Goal: Task Accomplishment & Management: Complete application form

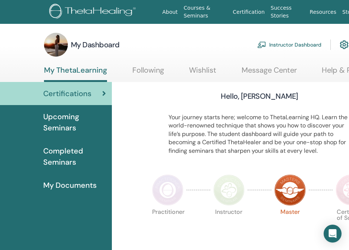
click at [314, 140] on p "Your journey starts here; welcome to ThetaLearning HQ. Learn the world-renowned…" at bounding box center [259, 134] width 182 height 42
click at [303, 44] on link "Instructor Dashboard" at bounding box center [289, 45] width 64 height 16
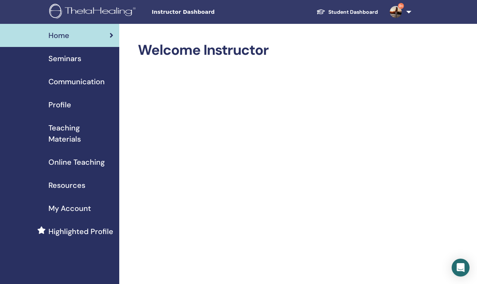
click at [67, 61] on span "Seminars" at bounding box center [64, 58] width 33 height 11
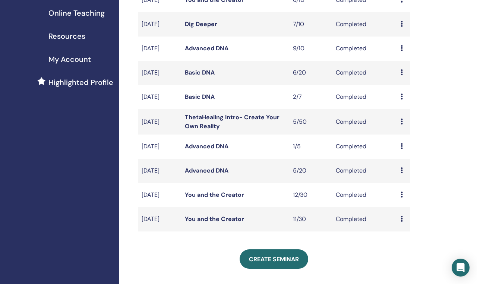
scroll to position [164, 0]
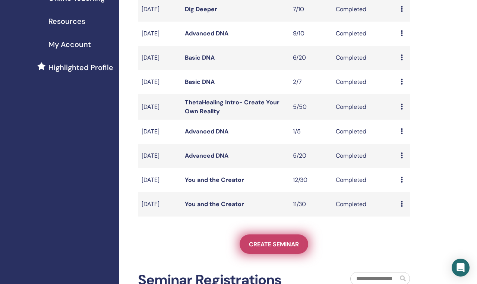
click at [265, 245] on link "Create seminar" at bounding box center [274, 243] width 69 height 19
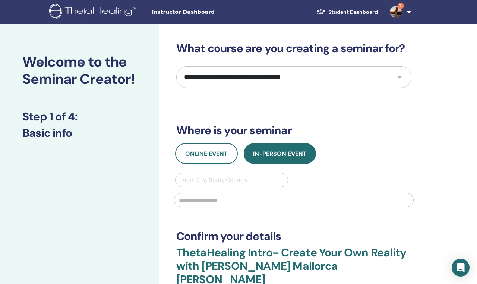
select select "*"
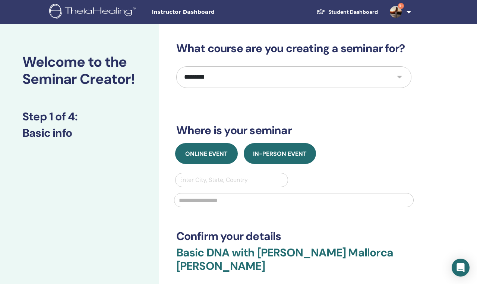
click at [215, 158] on button "Online Event" at bounding box center [206, 153] width 63 height 21
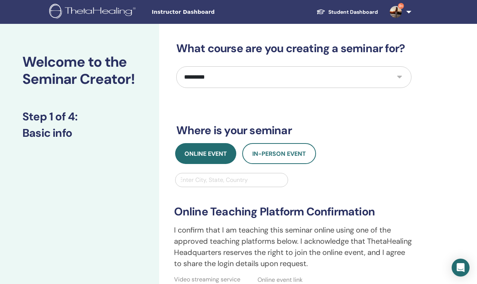
click at [223, 180] on div "Enter City, State, Country" at bounding box center [231, 180] width 105 height 9
type input "******"
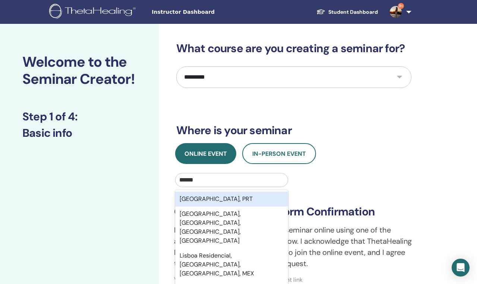
click at [222, 197] on div "[GEOGRAPHIC_DATA], PRT" at bounding box center [231, 199] width 113 height 15
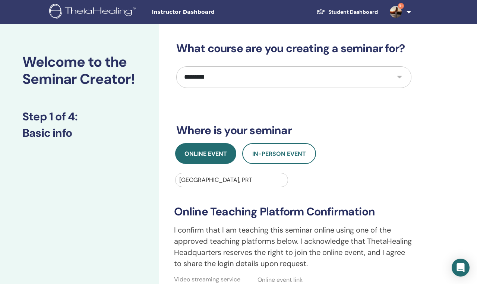
click at [375, 173] on div "**********" at bounding box center [294, 236] width 249 height 126
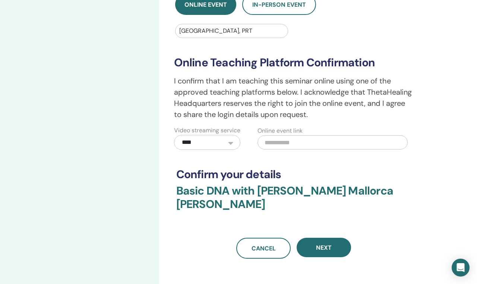
scroll to position [164, 0]
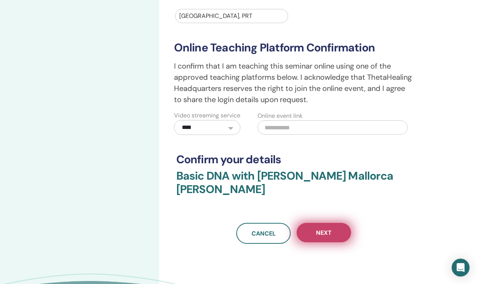
click at [322, 229] on span "Next" at bounding box center [324, 233] width 16 height 8
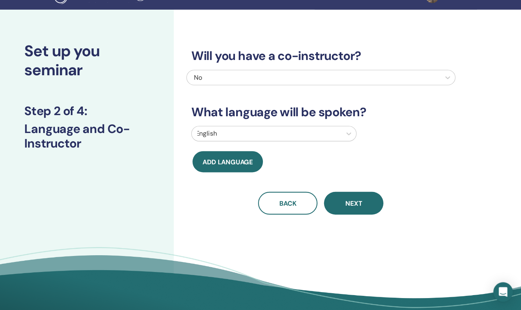
scroll to position [0, 0]
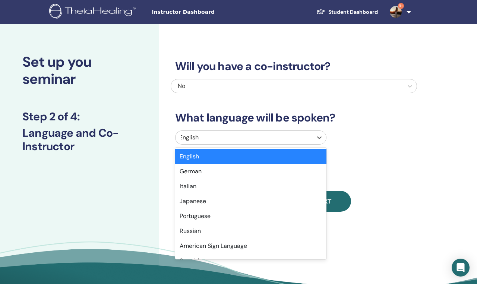
click at [304, 136] on div at bounding box center [244, 137] width 130 height 10
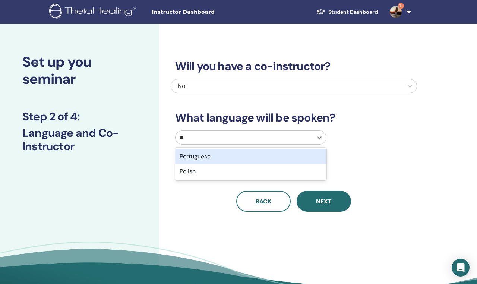
type input "***"
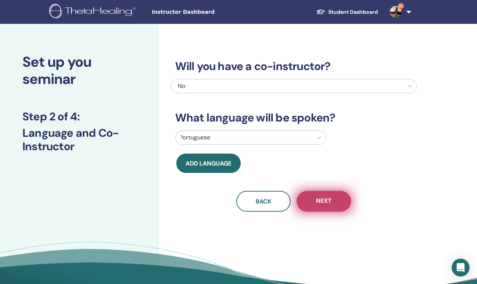
click at [319, 195] on button "Next" at bounding box center [324, 201] width 54 height 21
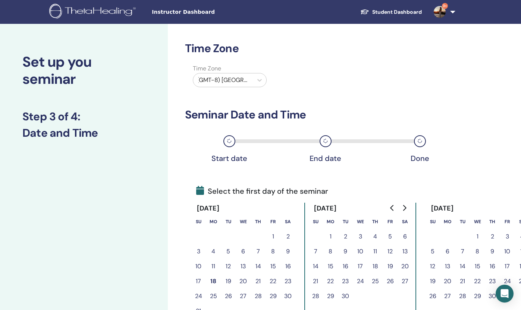
click at [247, 81] on div "(GMT-8) [GEOGRAPHIC_DATA]/[US_STATE]" at bounding box center [223, 80] width 52 height 9
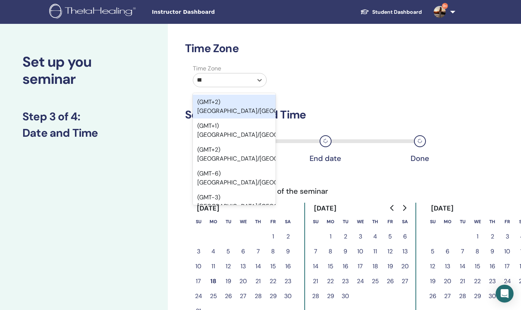
type input "****"
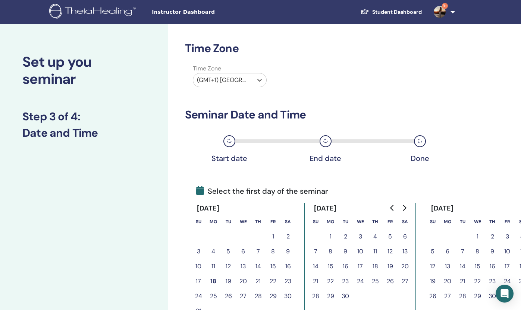
click at [333, 91] on div "Time Zone Time Zone option (GMT+1) Europe/Lisbon, selected. Select is focused ,…" at bounding box center [317, 203] width 264 height 322
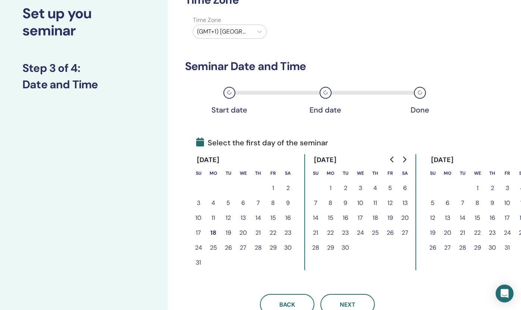
scroll to position [65, 0]
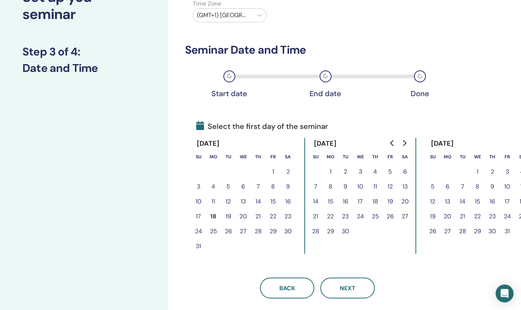
click at [331, 174] on button "1" at bounding box center [330, 171] width 15 height 15
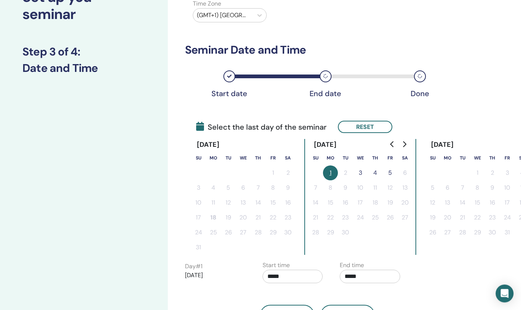
click at [389, 173] on button "5" at bounding box center [389, 172] width 15 height 15
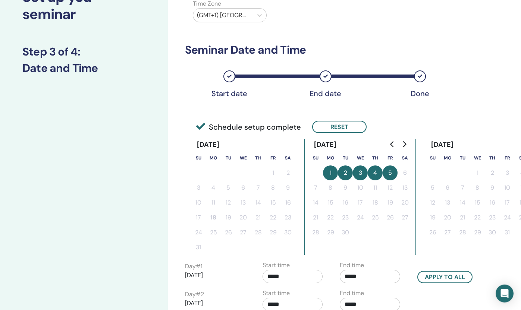
click at [386, 110] on div "Time Zone Time Zone (GMT+1) Europe/Lisbon Seminar Date and Time Start date End …" at bounding box center [317, 207] width 264 height 461
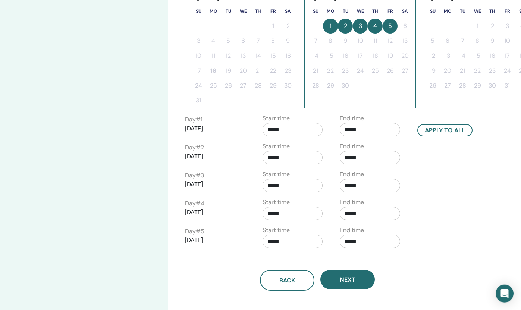
scroll to position [227, 0]
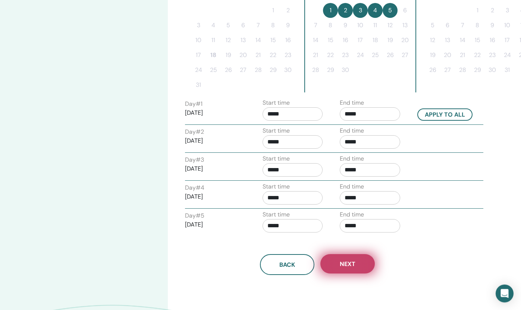
click at [344, 264] on span "Next" at bounding box center [347, 264] width 16 height 8
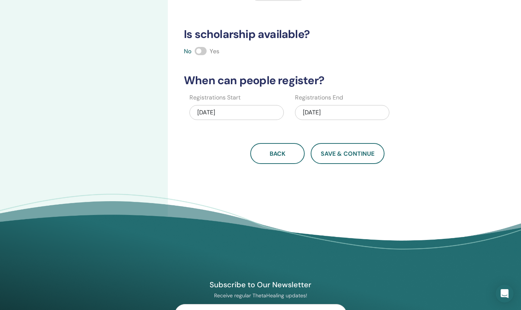
click at [188, 161] on div "Back Save & Continue" at bounding box center [316, 153] width 275 height 21
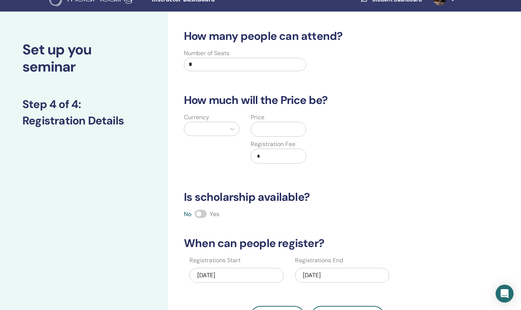
scroll to position [0, 0]
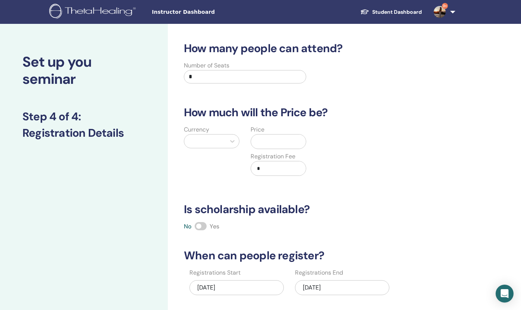
click at [246, 76] on input "*" at bounding box center [245, 76] width 122 height 13
type input "**"
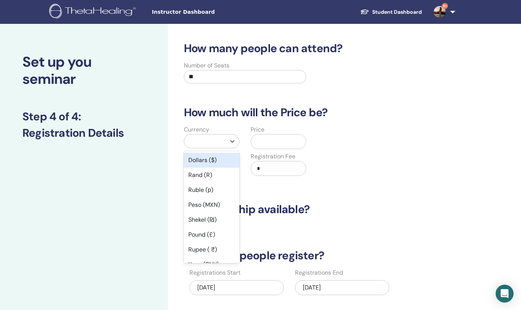
click at [216, 140] on div at bounding box center [205, 141] width 34 height 10
type input "***"
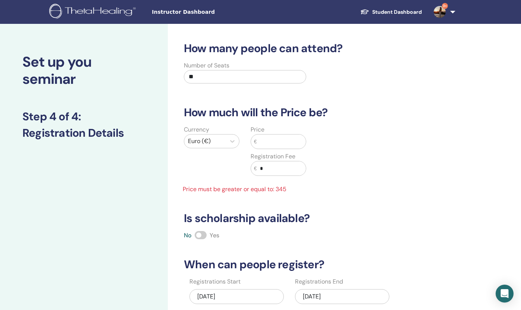
click at [279, 149] on div "Price € Registration Fee € *" at bounding box center [278, 155] width 67 height 60
click at [279, 148] on input "text" at bounding box center [281, 142] width 49 height 14
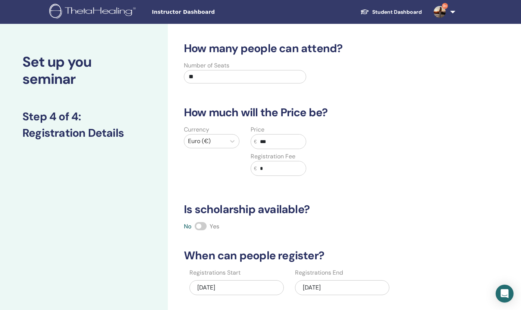
type input "***"
click at [288, 172] on input "*" at bounding box center [281, 168] width 49 height 14
type input "**"
click at [399, 187] on div "How many people can attend? Number of Seats ** How much will the Price be? Curr…" at bounding box center [316, 190] width 275 height 297
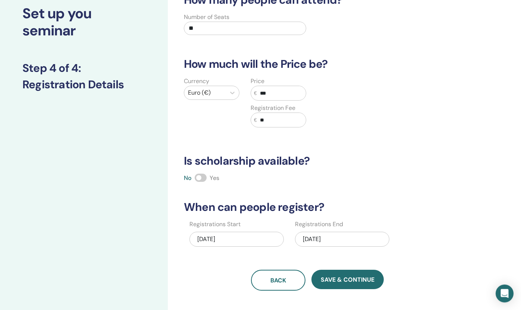
scroll to position [65, 0]
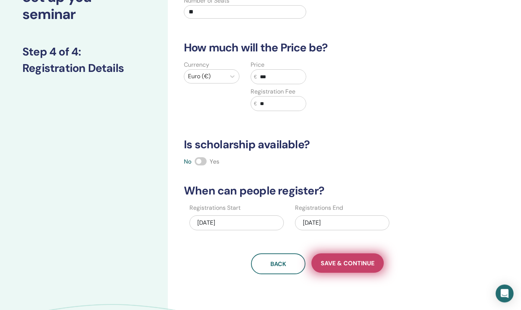
click at [338, 261] on span "Save & Continue" at bounding box center [347, 263] width 54 height 8
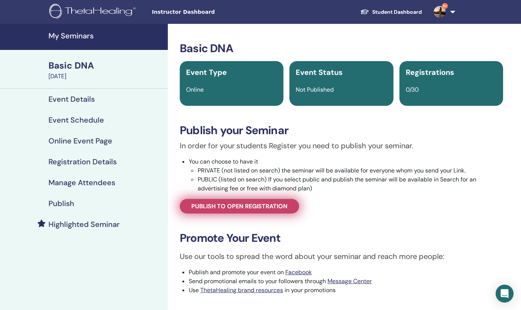
click at [274, 211] on link "Publish to open registration" at bounding box center [239, 206] width 119 height 15
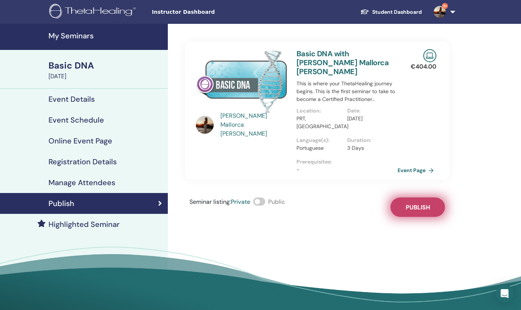
click at [407, 203] on span "Publish" at bounding box center [417, 207] width 24 height 8
click at [415, 165] on link "Event Page" at bounding box center [417, 170] width 39 height 11
click at [83, 37] on h4 "My Seminars" at bounding box center [105, 35] width 115 height 9
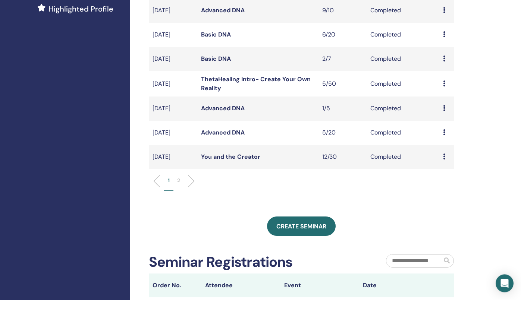
scroll to position [234, 0]
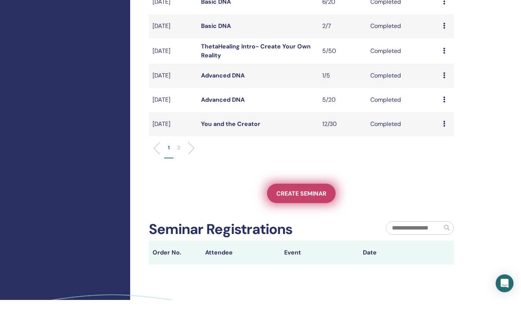
click at [310, 201] on link "Create seminar" at bounding box center [301, 203] width 69 height 19
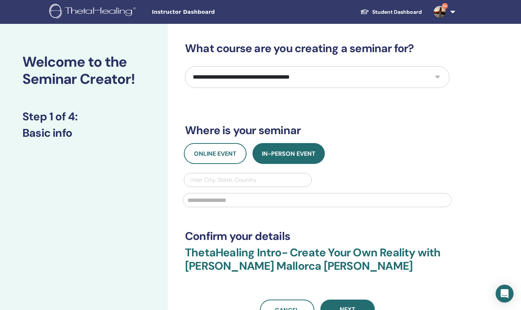
select select "*"
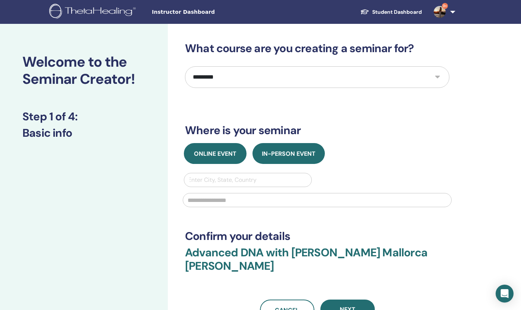
click at [229, 155] on span "Online Event" at bounding box center [215, 154] width 42 height 8
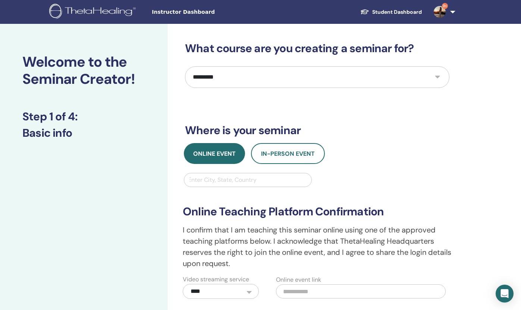
click at [358, 159] on div "Online Event In-Person Event" at bounding box center [316, 153] width 275 height 21
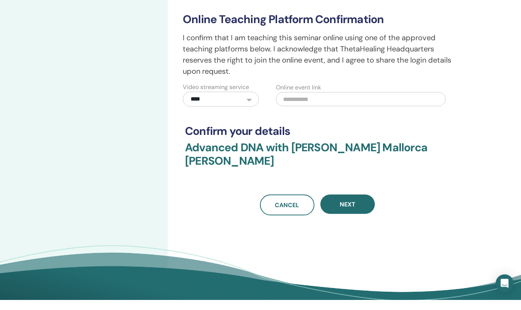
scroll to position [185, 0]
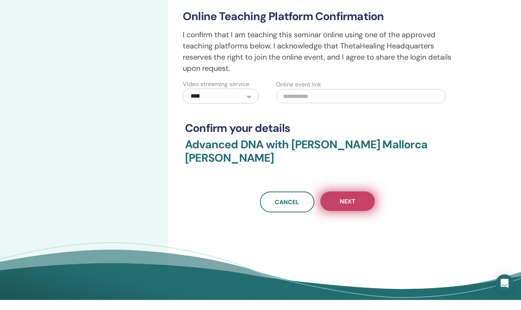
click at [353, 208] on span "Next" at bounding box center [347, 212] width 16 height 8
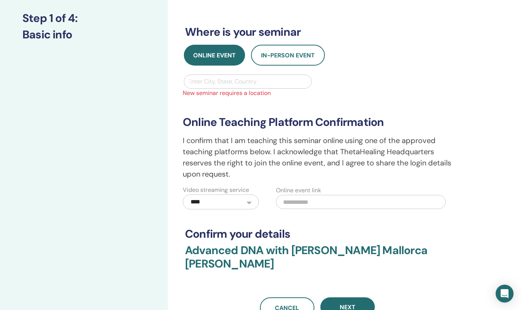
scroll to position [97, 0]
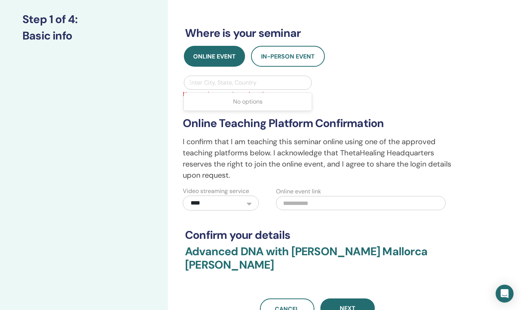
click at [234, 81] on div "Enter City, State, Country" at bounding box center [248, 82] width 120 height 9
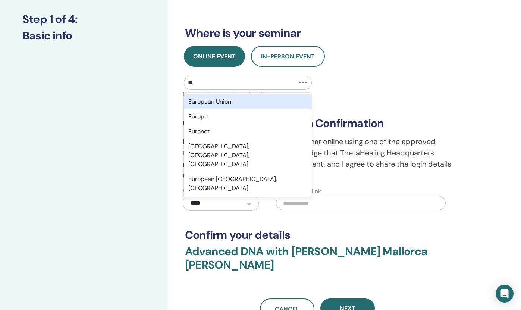
type input "*"
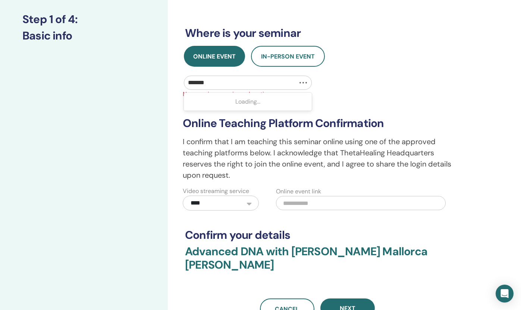
type input "********"
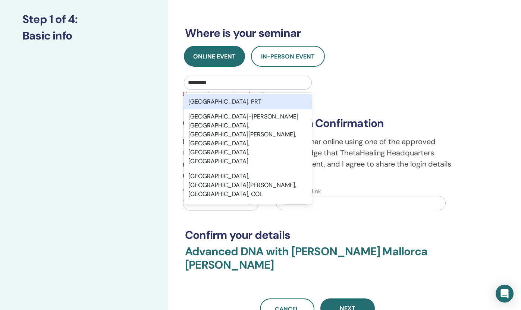
click at [227, 105] on div "[GEOGRAPHIC_DATA], PRT" at bounding box center [248, 101] width 128 height 15
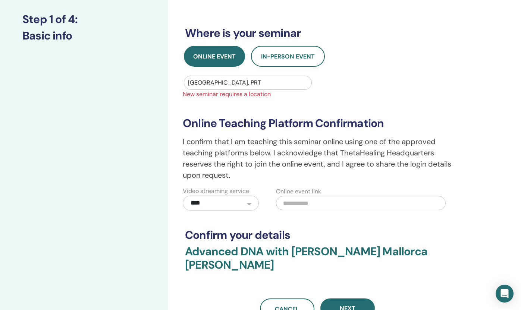
click at [400, 82] on div "**********" at bounding box center [317, 143] width 278 height 135
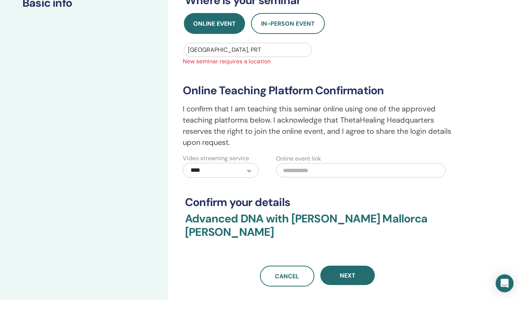
scroll to position [136, 0]
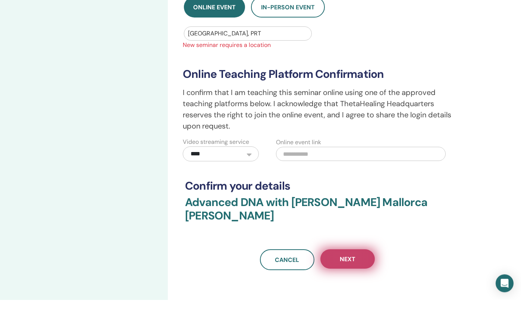
click at [348, 266] on span "Next" at bounding box center [347, 270] width 16 height 8
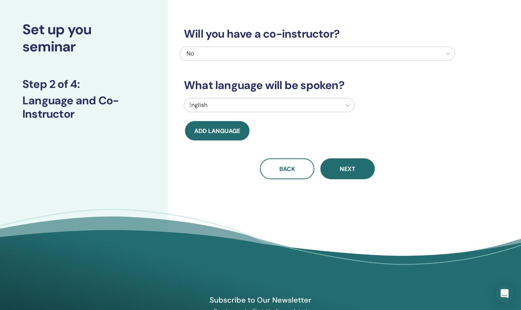
scroll to position [16, 0]
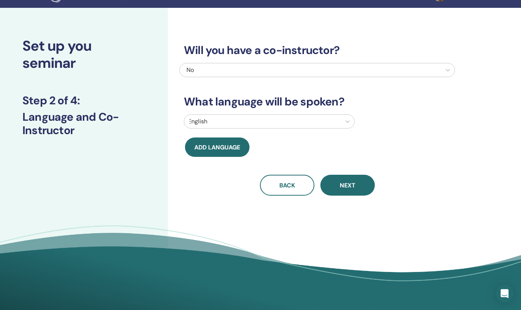
click at [221, 121] on div at bounding box center [262, 121] width 149 height 10
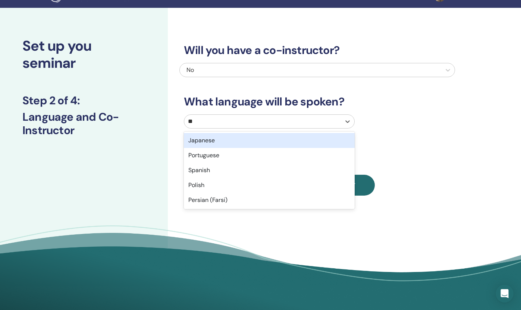
type input "***"
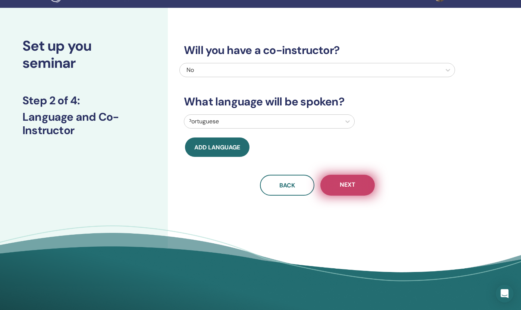
click at [346, 186] on span "Next" at bounding box center [347, 185] width 16 height 9
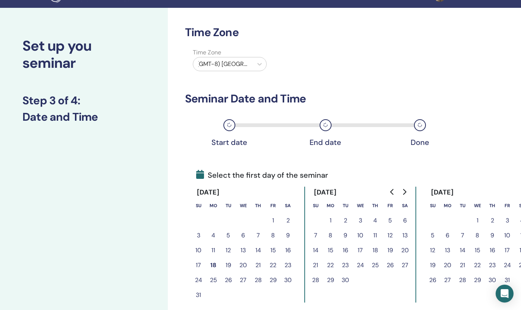
click at [343, 69] on div "Time Zone (GMT-8) [GEOGRAPHIC_DATA]/[US_STATE]" at bounding box center [316, 61] width 275 height 26
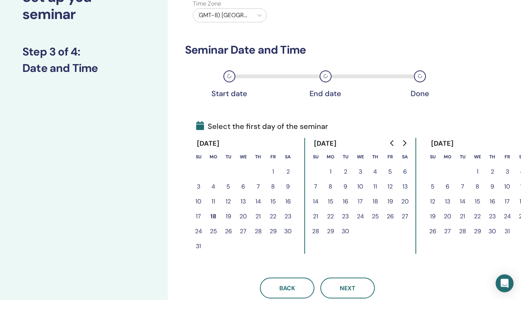
scroll to position [71, 0]
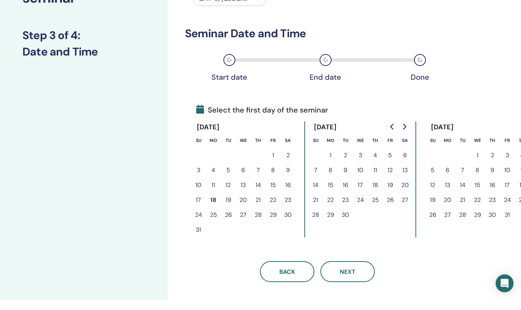
click at [332, 188] on button "15" at bounding box center [330, 195] width 15 height 15
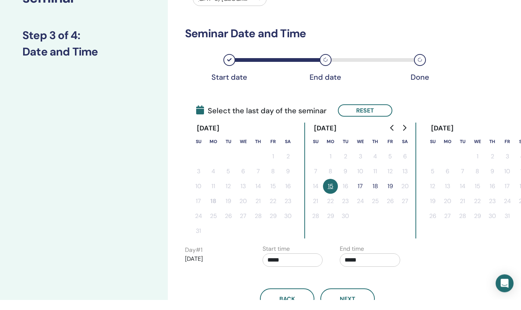
click at [391, 189] on button "19" at bounding box center [389, 196] width 15 height 15
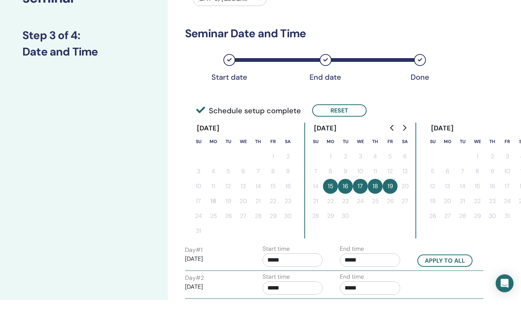
click at [393, 239] on div "Time Zone Time Zone (GMT-8) [GEOGRAPHIC_DATA]/[US_STATE] Seminar Date and Time …" at bounding box center [317, 201] width 264 height 461
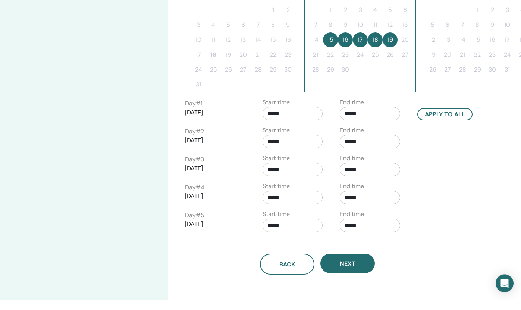
scroll to position [234, 0]
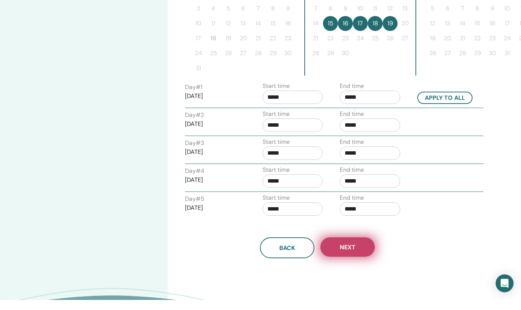
click at [340, 254] on span "Next" at bounding box center [347, 258] width 16 height 8
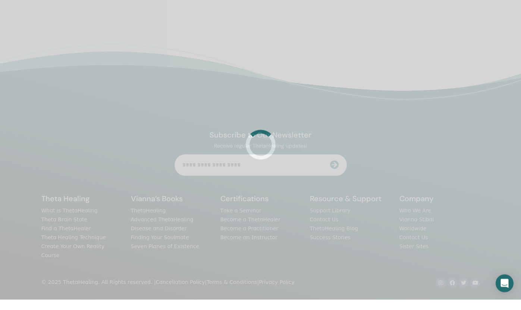
scroll to position [185, 0]
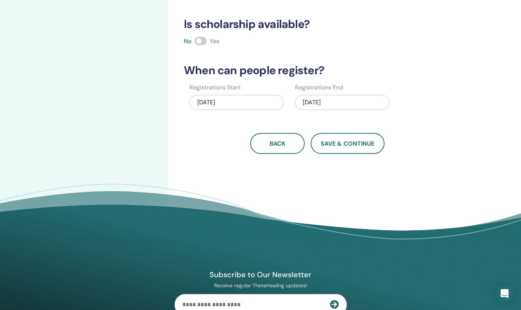
click at [180, 164] on div "How many people can attend? Number of Seats * How much will the Price be? Curre…" at bounding box center [341, 49] width 347 height 420
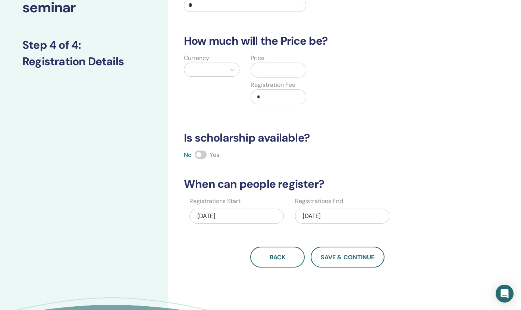
scroll to position [55, 0]
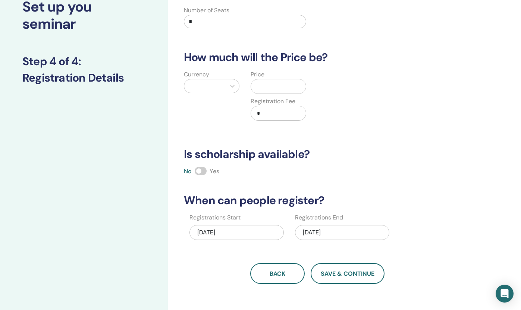
click at [219, 17] on input "*" at bounding box center [245, 21] width 122 height 13
type input "*"
type input "**"
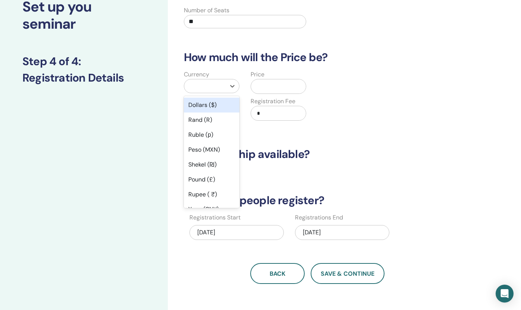
click at [199, 90] on div at bounding box center [205, 86] width 34 height 10
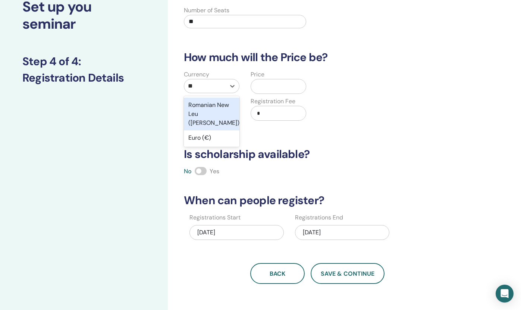
type input "***"
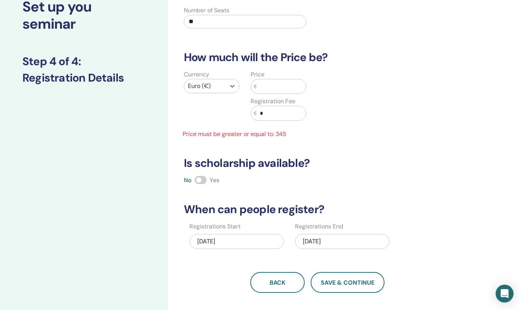
click at [265, 86] on input "text" at bounding box center [281, 86] width 49 height 14
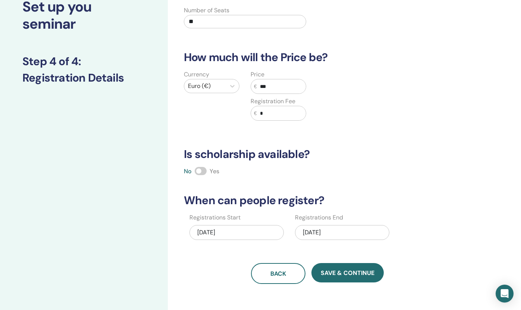
type input "***"
click at [282, 116] on input "*" at bounding box center [281, 113] width 49 height 14
type input "**"
click at [414, 126] on div "Currency Euro (€) Price € *** Registration Fee € **" at bounding box center [311, 100] width 275 height 60
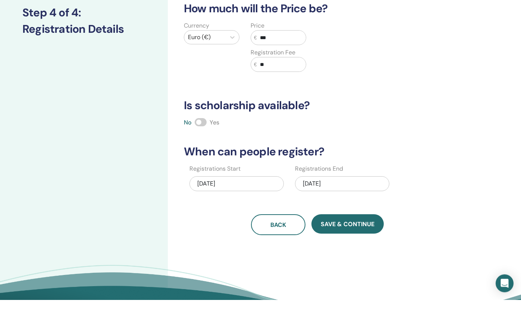
scroll to position [110, 0]
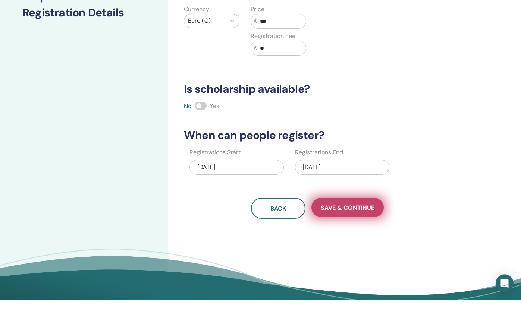
click at [345, 214] on span "Save & Continue" at bounding box center [347, 218] width 54 height 8
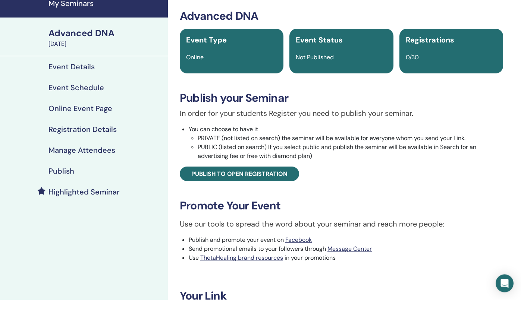
scroll to position [38, 0]
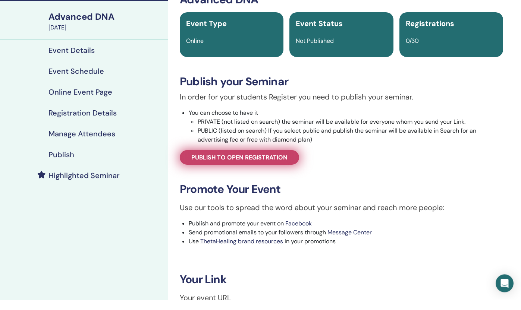
click at [278, 164] on span "Publish to open registration" at bounding box center [239, 168] width 96 height 8
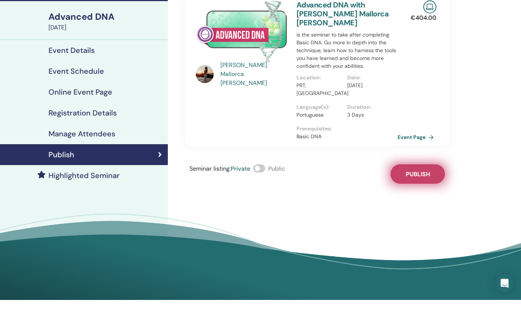
click at [414, 181] on span "Publish" at bounding box center [417, 185] width 24 height 8
click at [414, 142] on link "Event Page" at bounding box center [417, 147] width 39 height 11
